Goal: Task Accomplishment & Management: Manage account settings

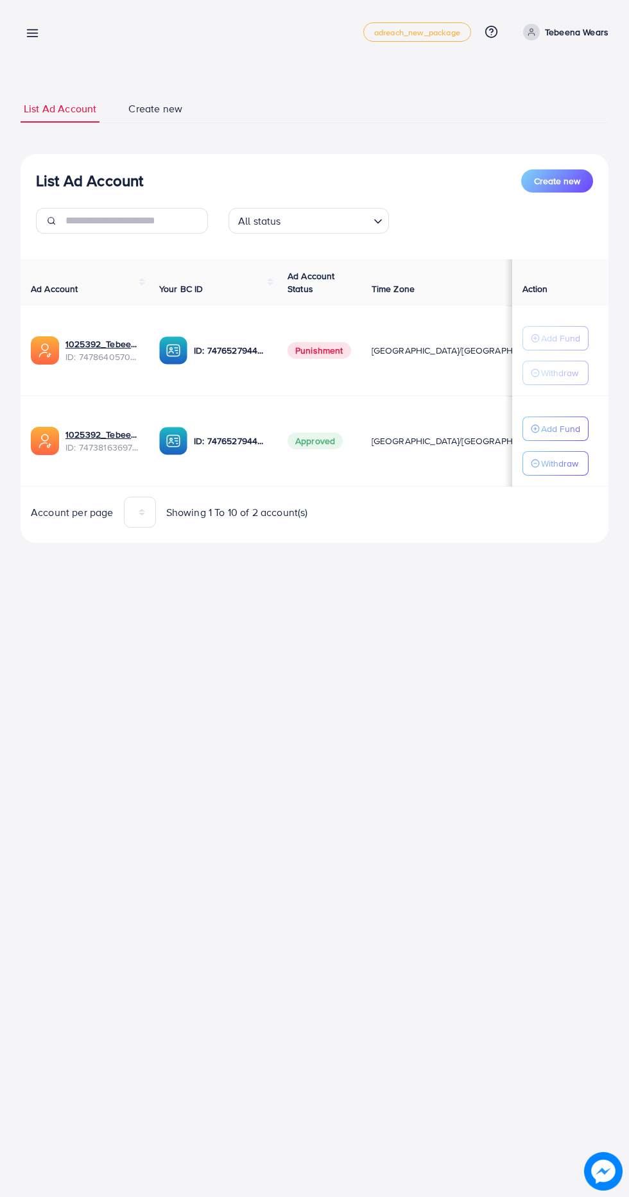
scroll to position [0, 33]
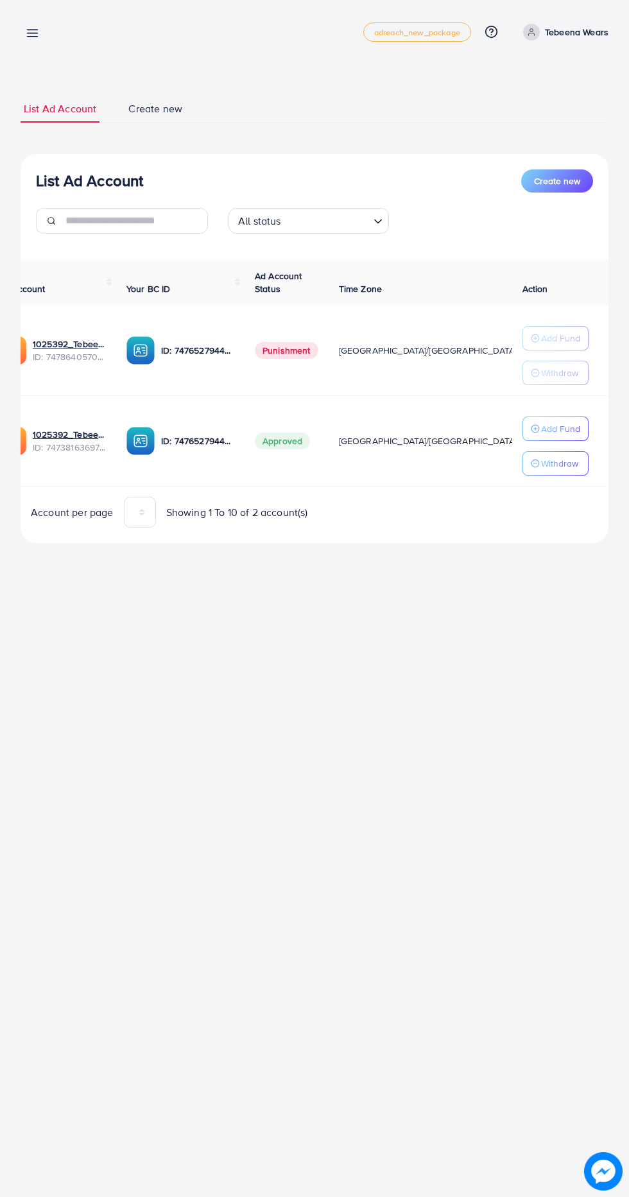
click at [32, 33] on line at bounding box center [33, 33] width 10 height 0
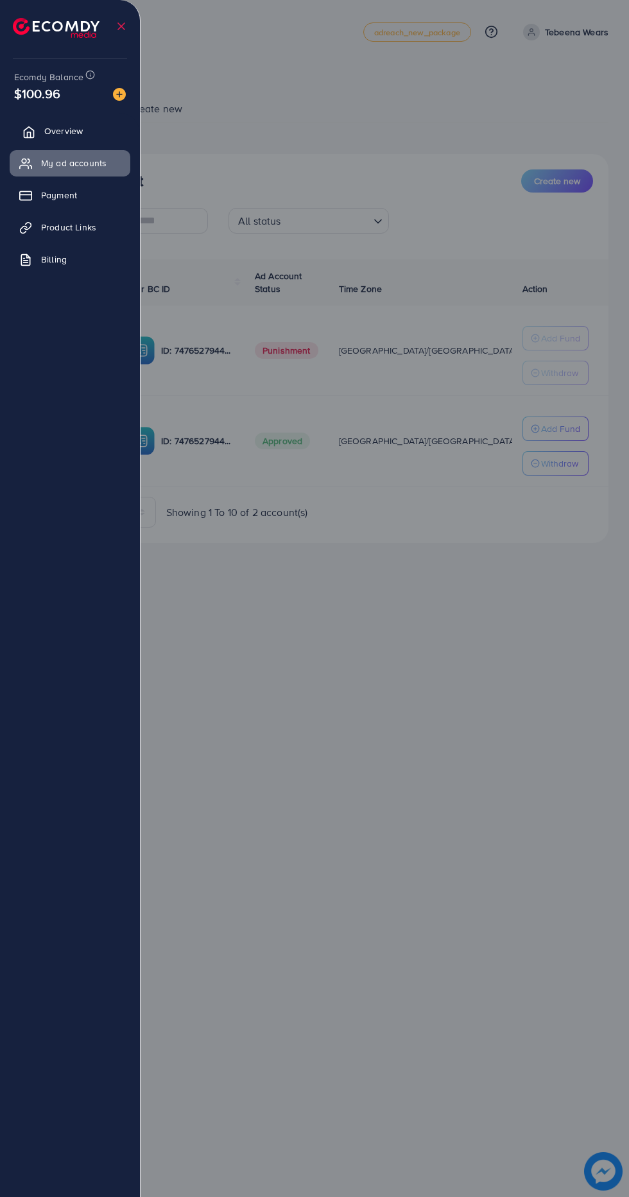
click at [26, 134] on icon at bounding box center [28, 132] width 13 height 13
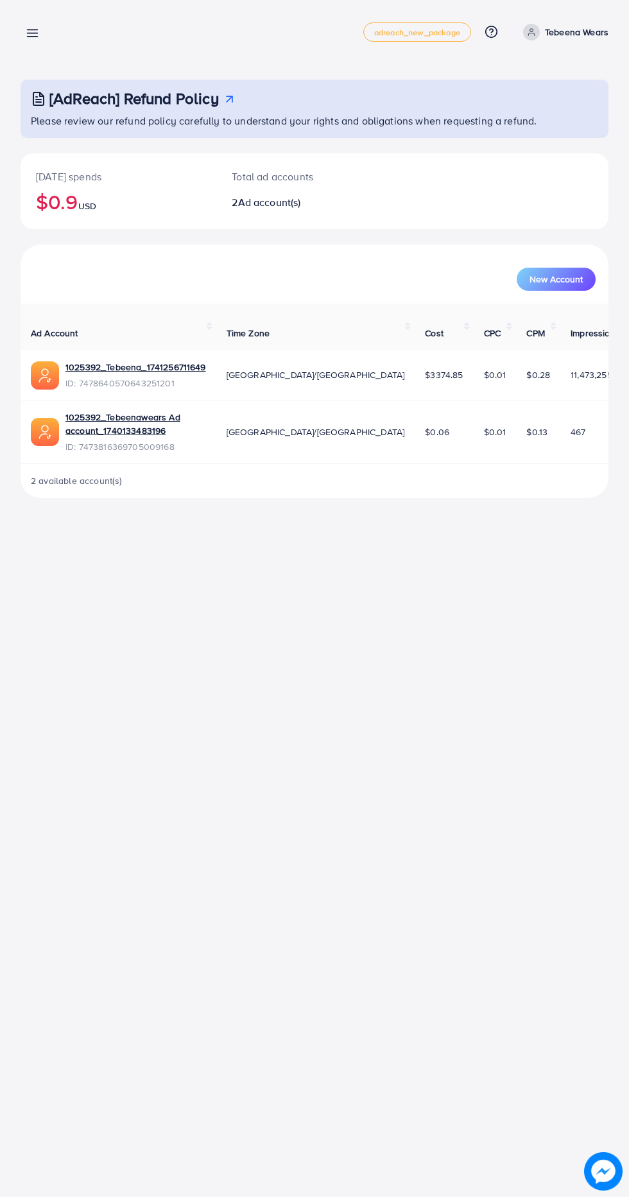
click at [25, 31] on link at bounding box center [30, 32] width 19 height 16
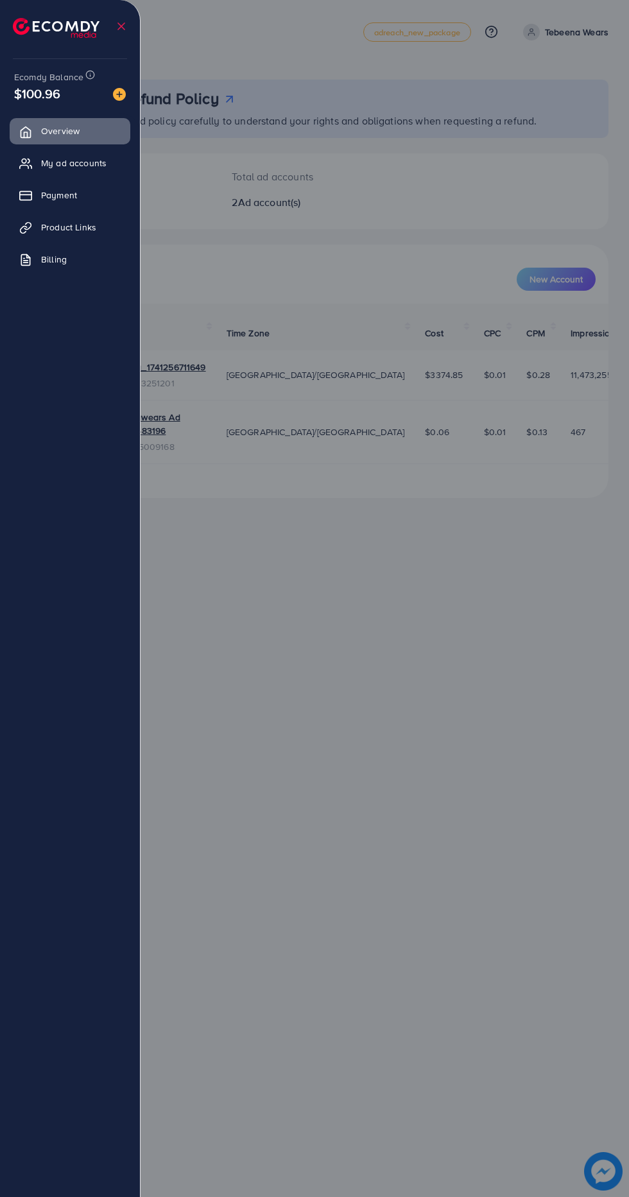
click at [475, 1025] on div at bounding box center [314, 718] width 629 height 1437
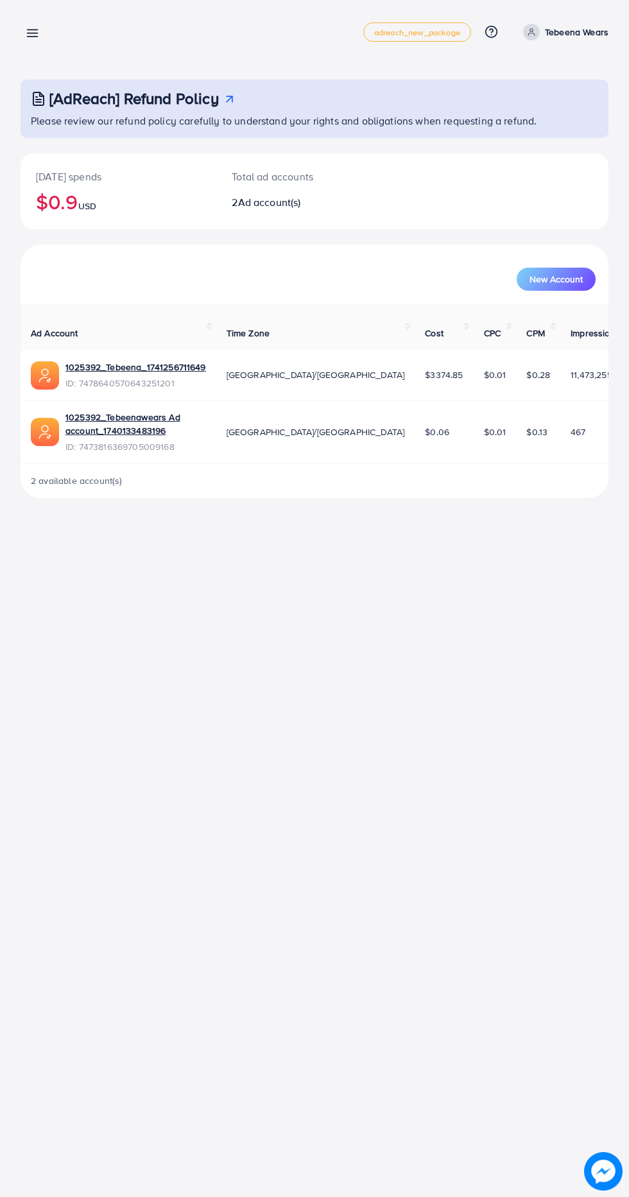
click at [32, 39] on icon at bounding box center [32, 32] width 13 height 13
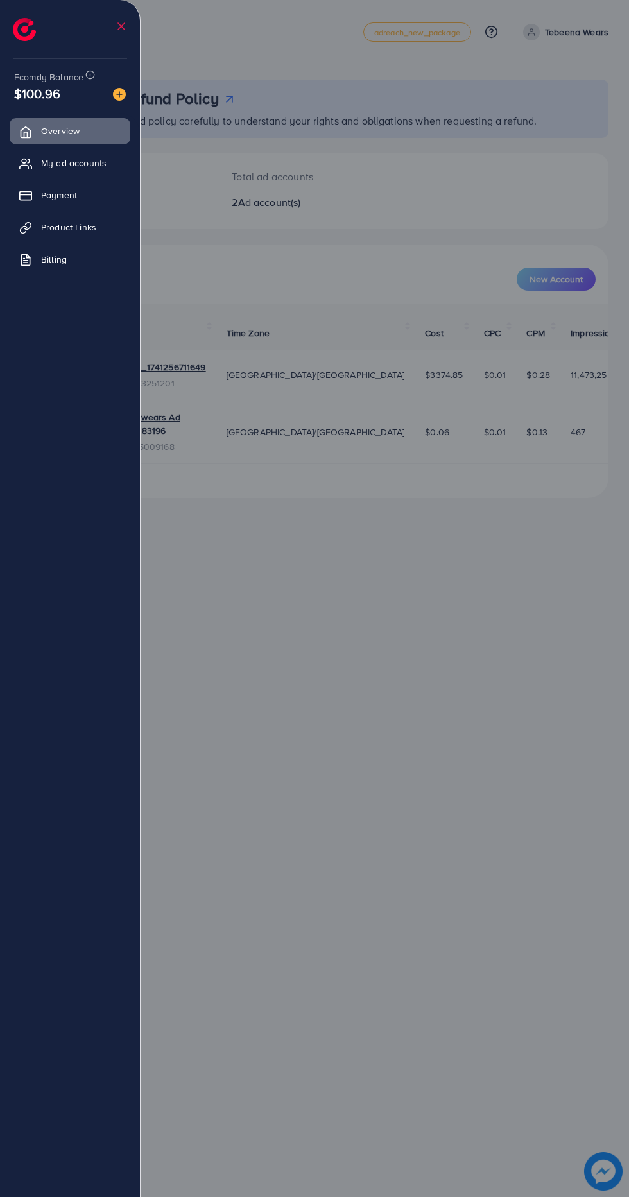
click at [473, 1019] on div at bounding box center [314, 718] width 629 height 1437
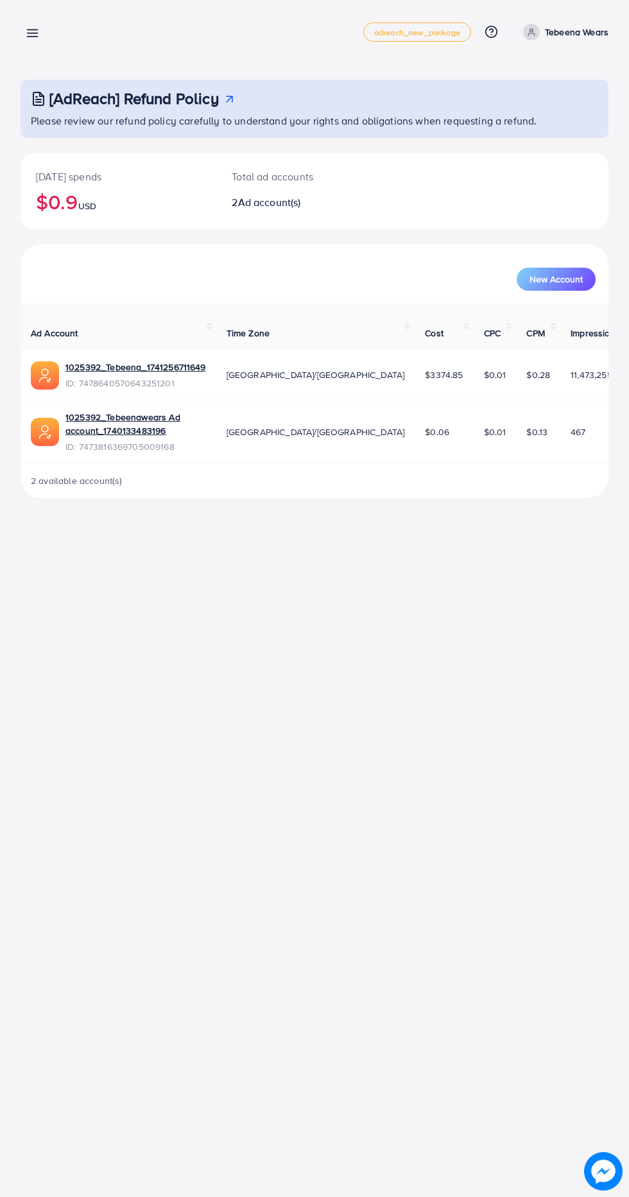
click at [32, 37] on line at bounding box center [33, 37] width 10 height 0
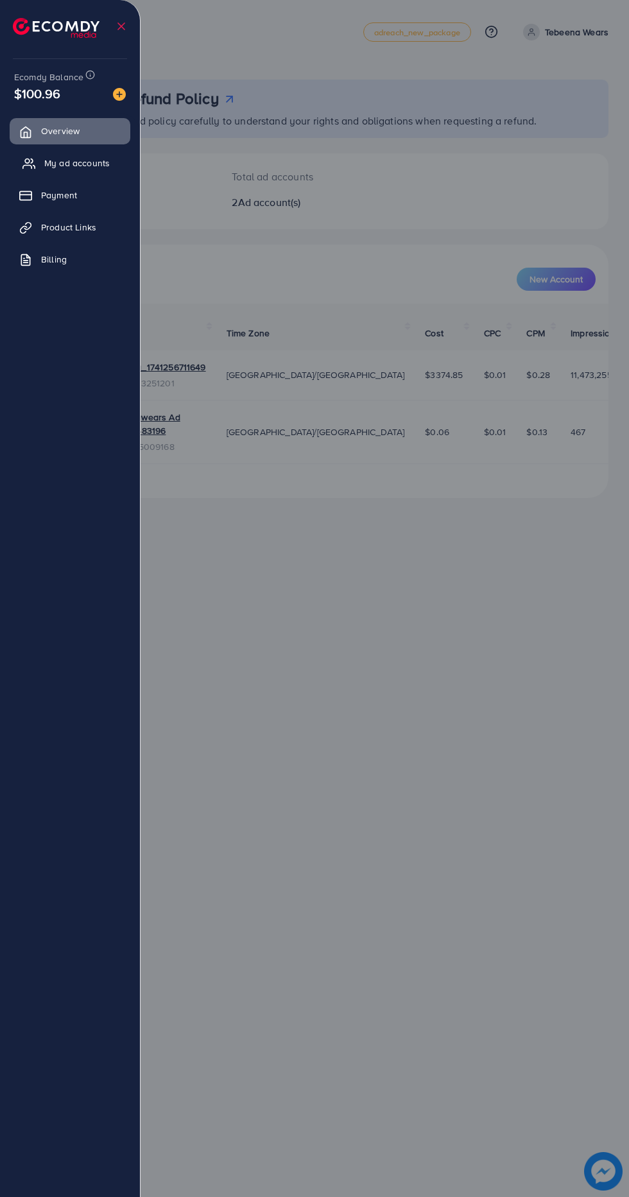
click at [26, 164] on icon at bounding box center [28, 163] width 13 height 13
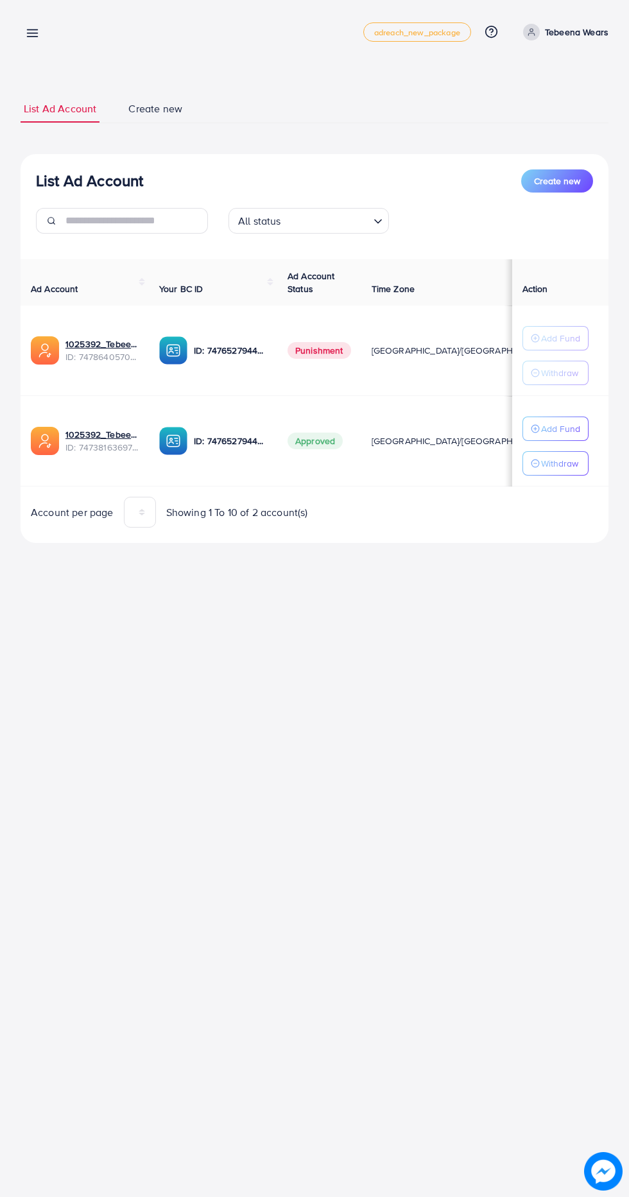
scroll to position [0, 33]
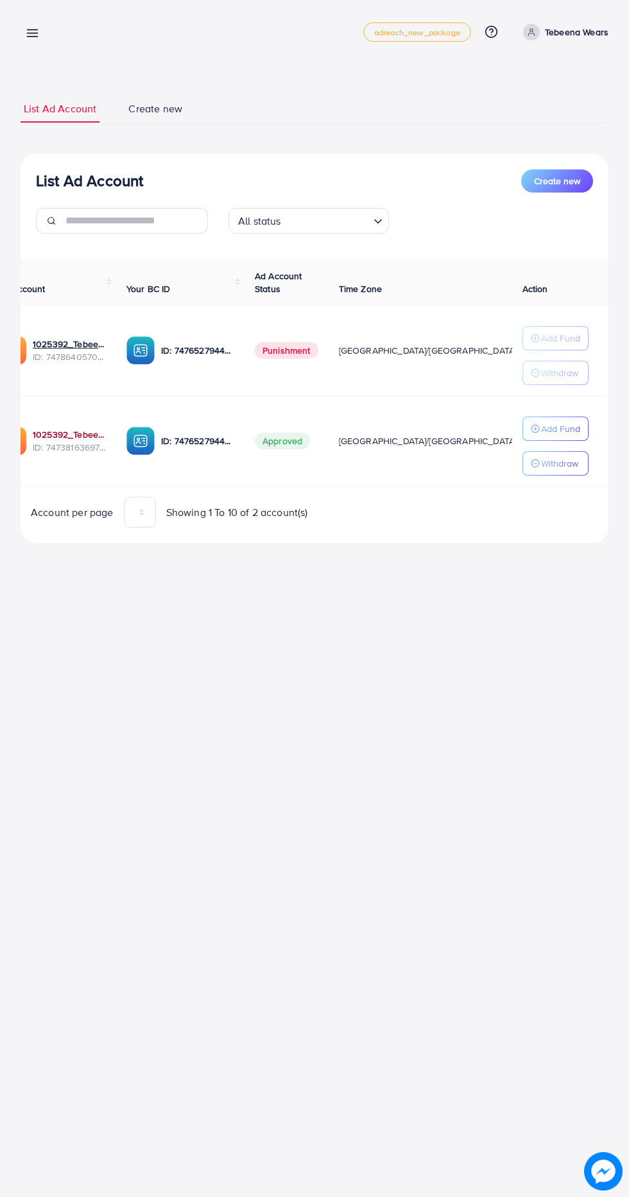
click at [51, 434] on link "1025392_Tebeenawears Ad account_1740133483196" at bounding box center [69, 434] width 73 height 13
